Goal: Task Accomplishment & Management: Manage account settings

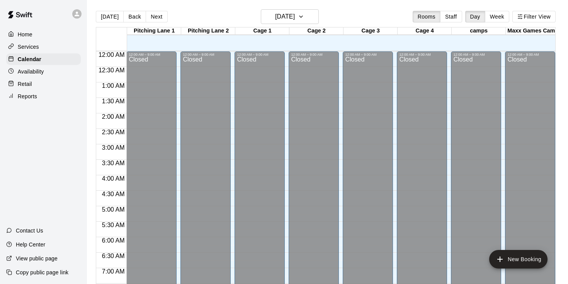
scroll to position [368, 0]
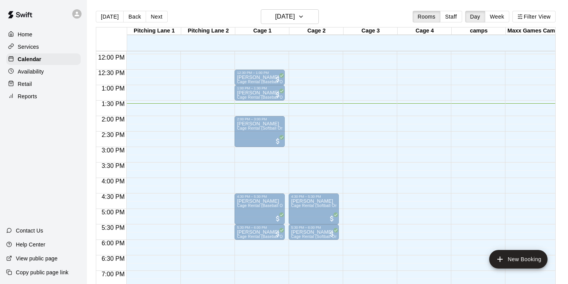
click at [315, 116] on div "Richard Lyons Cage Rental (Baseball Only)" at bounding box center [314, 247] width 46 height 284
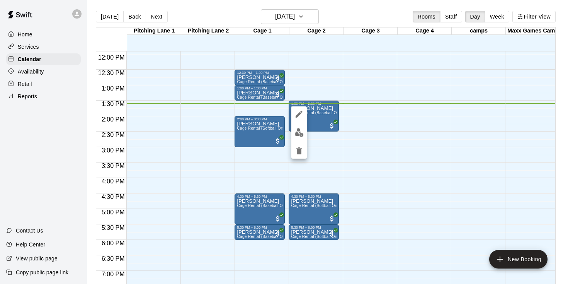
click at [364, 126] on div at bounding box center [284, 142] width 568 height 284
click at [321, 115] on span "Cage Rental (Baseball Only)" at bounding box center [317, 112] width 53 height 4
click at [297, 114] on button "edit" at bounding box center [298, 118] width 15 height 15
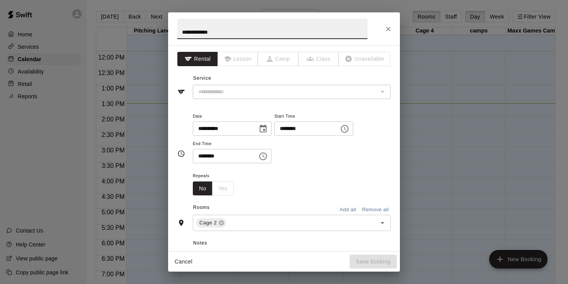
type input "**********"
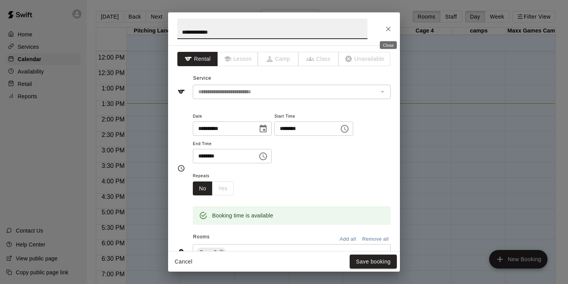
click at [390, 31] on icon "Close" at bounding box center [388, 29] width 8 height 8
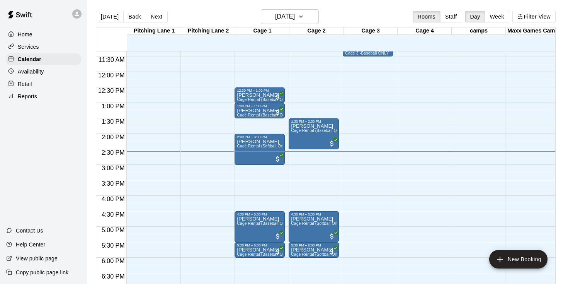
scroll to position [352, 0]
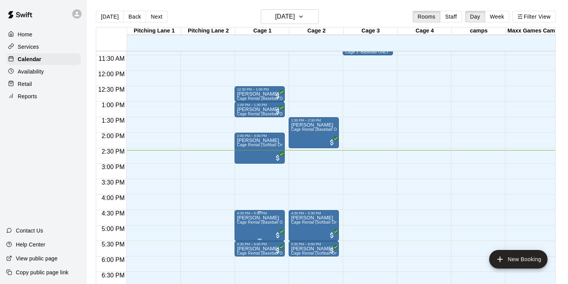
click at [249, 226] on icon "edit" at bounding box center [244, 223] width 9 height 9
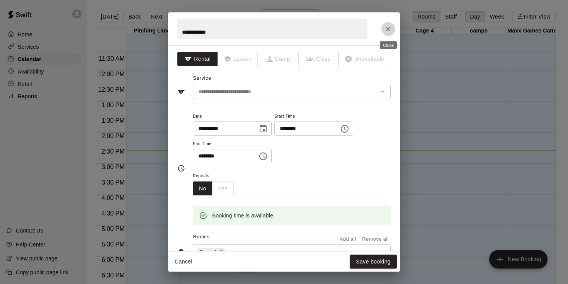
click at [388, 29] on icon "Close" at bounding box center [388, 29] width 5 height 5
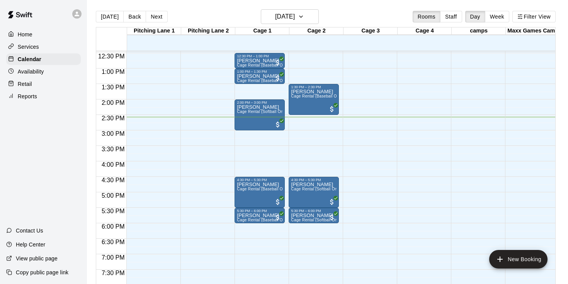
scroll to position [385, 0]
click at [266, 215] on p "[PERSON_NAME]" at bounding box center [260, 215] width 46 height 0
click at [247, 218] on button "edit" at bounding box center [244, 223] width 15 height 15
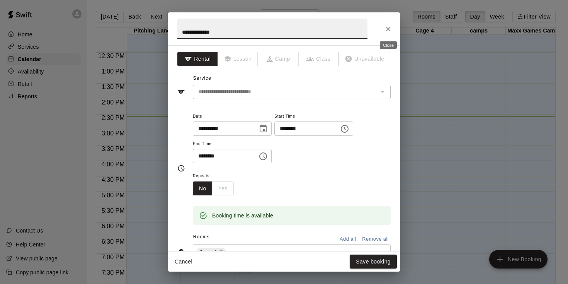
click at [389, 32] on icon "Close" at bounding box center [388, 29] width 8 height 8
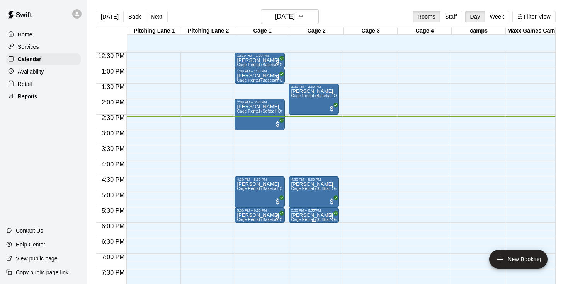
click at [307, 215] on p "[PERSON_NAME]" at bounding box center [314, 215] width 46 height 0
click at [302, 219] on icon "edit" at bounding box center [298, 223] width 9 height 9
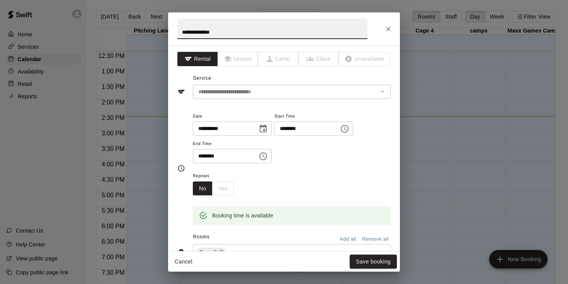
click at [387, 31] on icon "Close" at bounding box center [388, 29] width 8 height 8
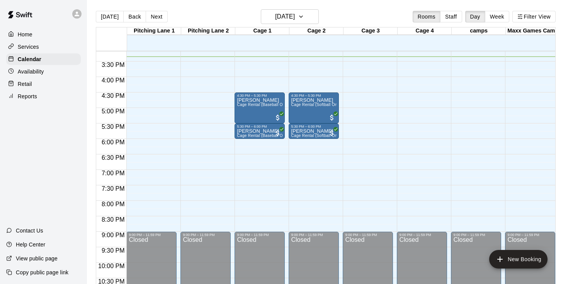
scroll to position [458, 0]
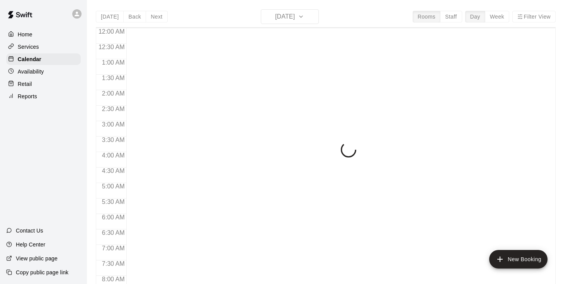
scroll to position [475, 0]
